Goal: Transaction & Acquisition: Download file/media

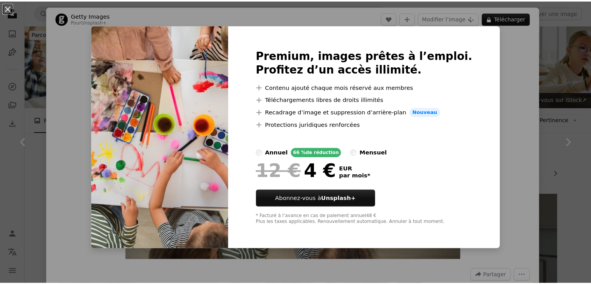
scroll to position [564, 0]
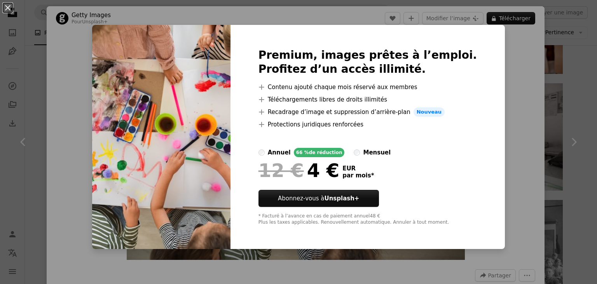
click at [494, 76] on div "An X shape Premium, images prêtes à l’emploi. Profitez d’un accès illimité. A p…" at bounding box center [298, 142] width 597 height 284
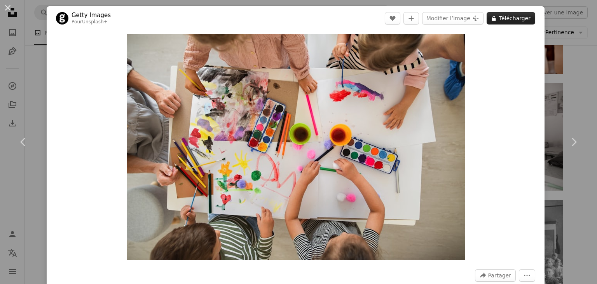
click at [494, 21] on button "A lock Télécharger" at bounding box center [510, 18] width 49 height 12
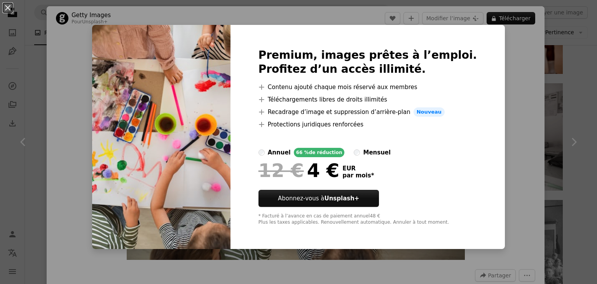
click at [491, 50] on div "An X shape Premium, images prêtes à l’emploi. Profitez d’un accès illimité. A p…" at bounding box center [298, 142] width 597 height 284
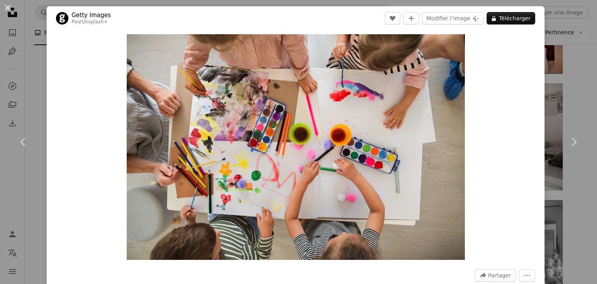
click at [11, 4] on button "An X shape" at bounding box center [7, 7] width 9 height 9
